Goal: Information Seeking & Learning: Learn about a topic

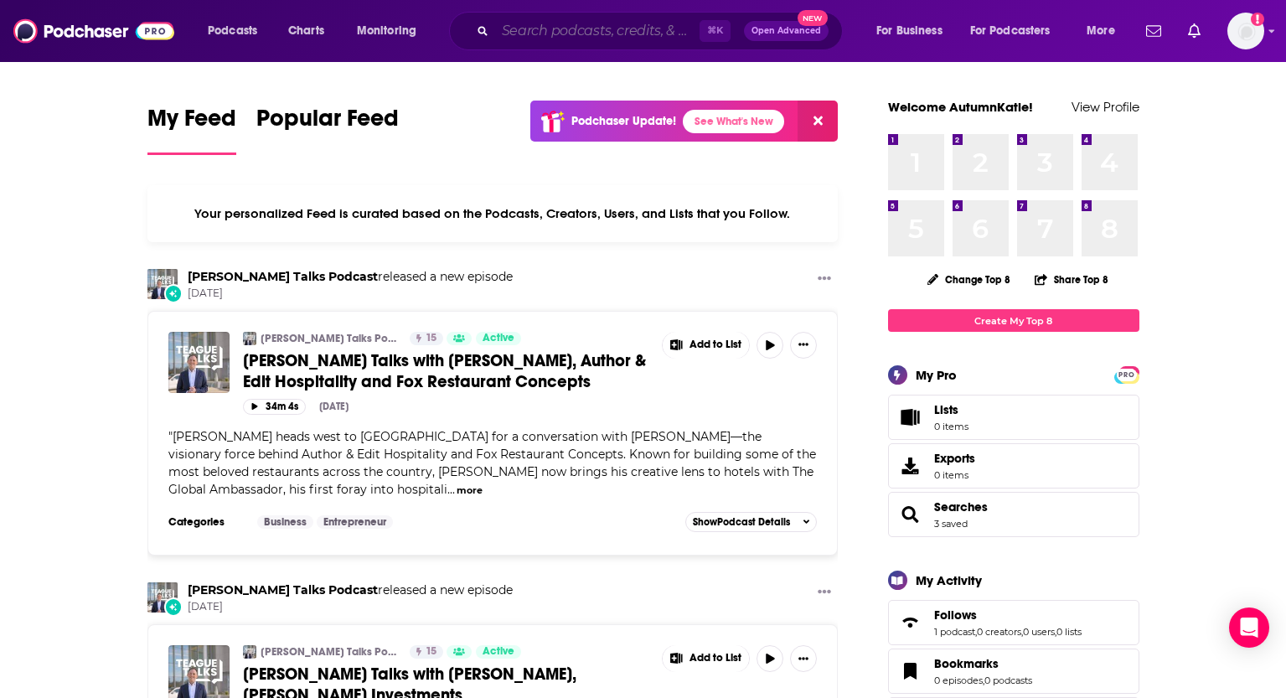
click at [601, 26] on input "Search podcasts, credits, & more..." at bounding box center [597, 31] width 204 height 27
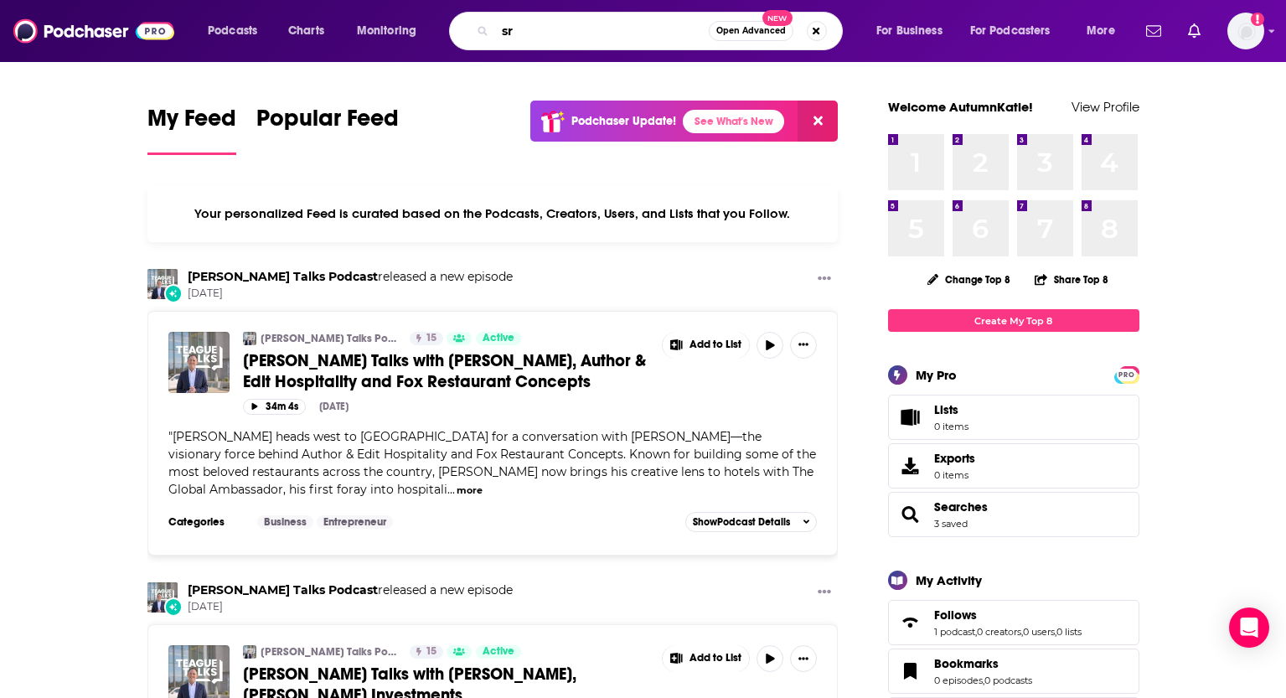
type input "s"
type input "armchair expert"
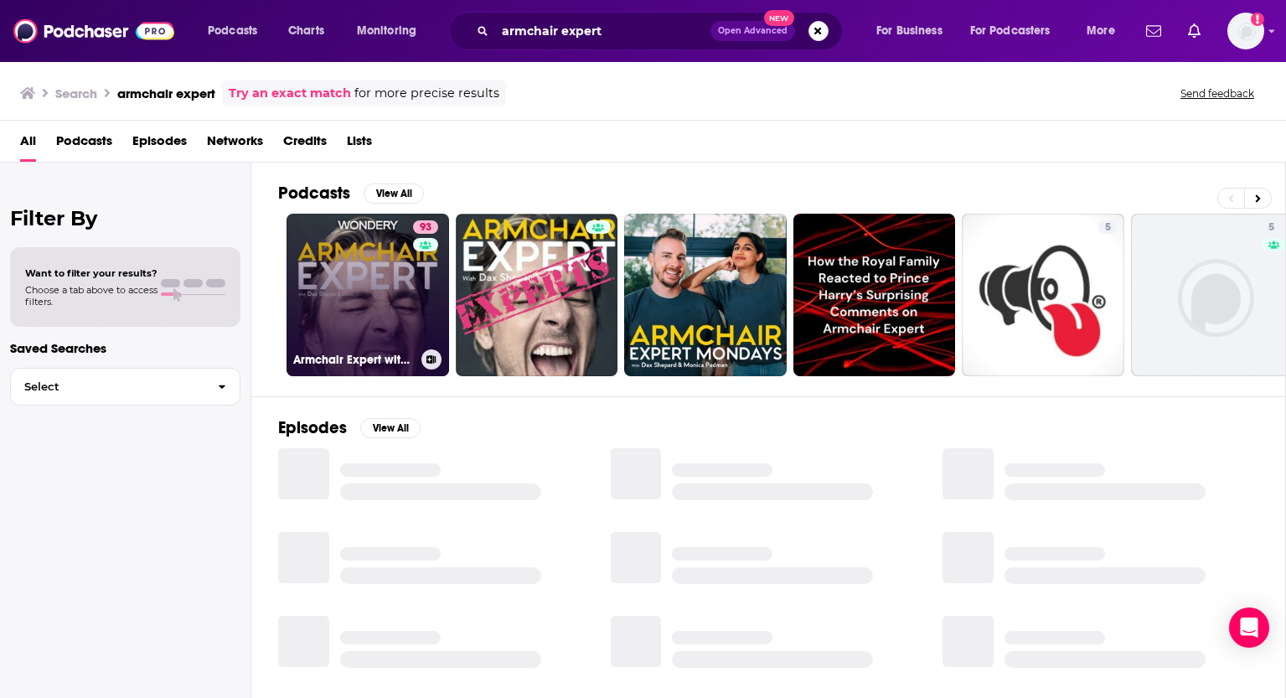
click at [395, 311] on link "93 Armchair Expert with [PERSON_NAME]" at bounding box center [368, 295] width 163 height 163
